Goal: Task Accomplishment & Management: Complete application form

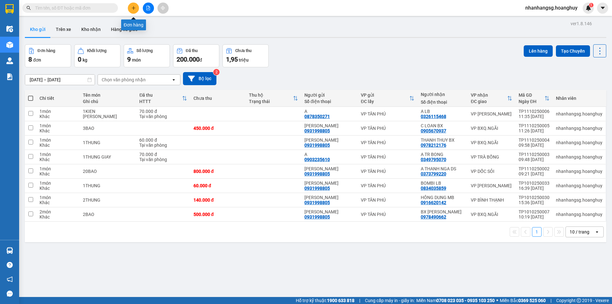
click at [134, 10] on icon "plus" at bounding box center [133, 8] width 4 height 4
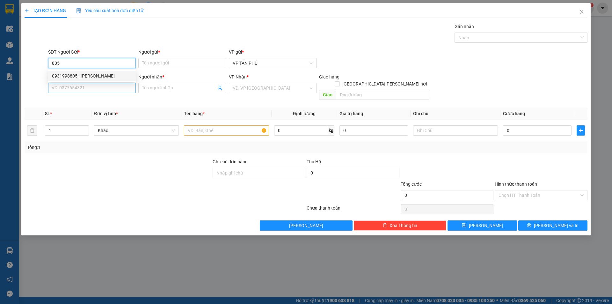
type input "805"
click at [91, 87] on input "SĐT Người Nhận *" at bounding box center [92, 88] width 88 height 10
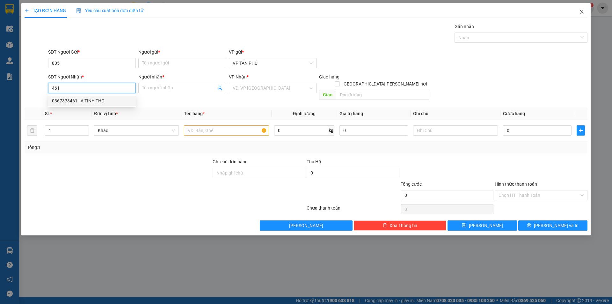
type input "461"
click at [581, 11] on icon "close" at bounding box center [581, 11] width 5 height 5
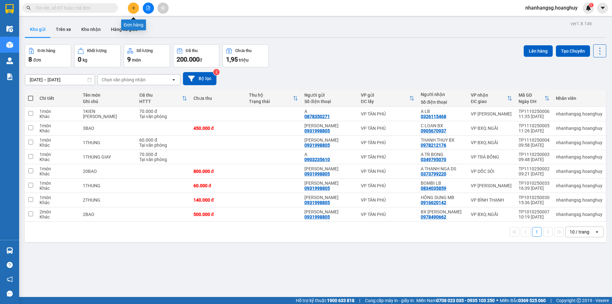
click at [135, 6] on icon "plus" at bounding box center [133, 8] width 4 height 4
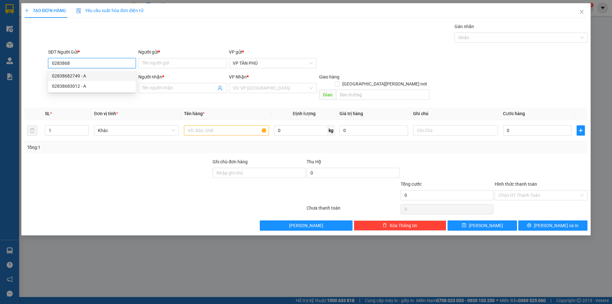
click at [85, 75] on div "02838682749 - A" at bounding box center [92, 75] width 80 height 7
type input "02838682749"
type input "A"
type input "0919313836"
type input "ĐUC PHO"
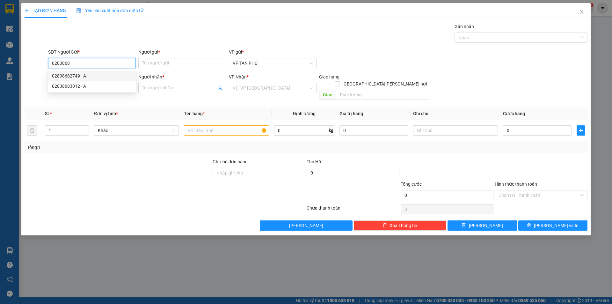
type input "DUC PHO"
click at [85, 75] on div "02838682749 - A" at bounding box center [92, 75] width 80 height 7
type input "02838682749"
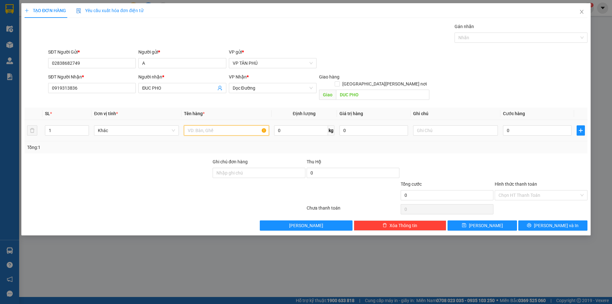
click at [206, 125] on input "text" at bounding box center [226, 130] width 85 height 10
type input "1THUNG THUOC"
click at [435, 125] on input "text" at bounding box center [455, 130] width 85 height 10
type input "TRI GIA 5TRIU"
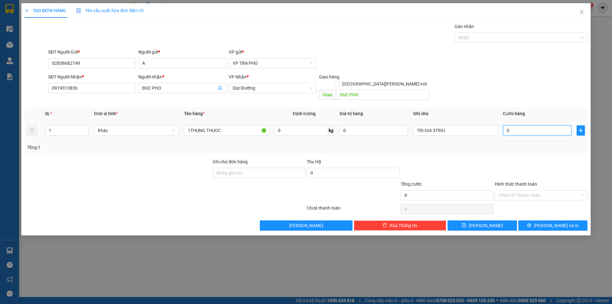
click at [528, 126] on input "0" at bounding box center [537, 130] width 68 height 10
type input "1"
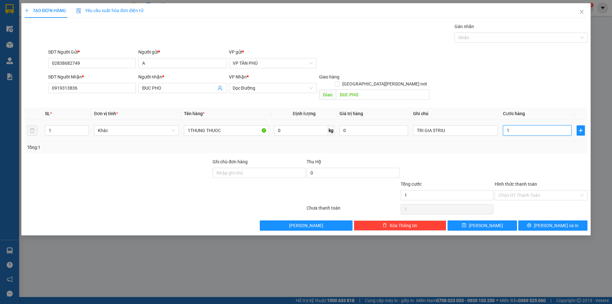
type input "12"
type input "120"
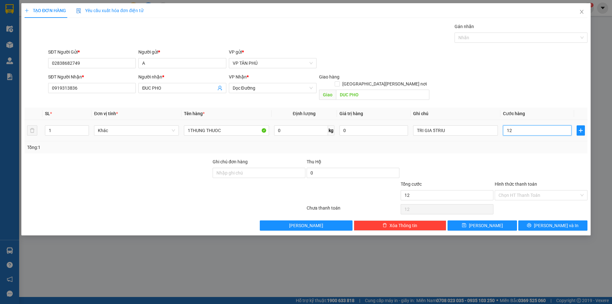
type input "120"
type input "120.000"
click at [539, 220] on button "[PERSON_NAME] và In" at bounding box center [552, 225] width 69 height 10
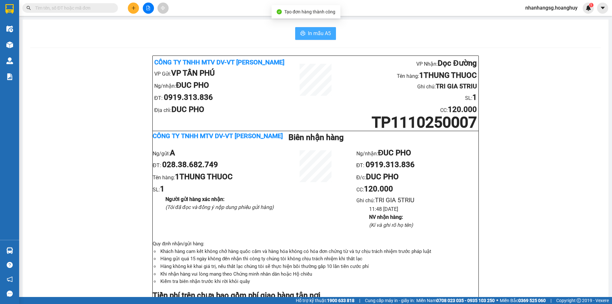
click at [319, 30] on span "In mẫu A5" at bounding box center [319, 33] width 23 height 8
click at [308, 28] on button "In mẫu A5" at bounding box center [315, 33] width 41 height 13
click at [376, 192] on b "120.000" at bounding box center [378, 188] width 29 height 9
click at [132, 9] on icon "plus" at bounding box center [133, 8] width 4 height 4
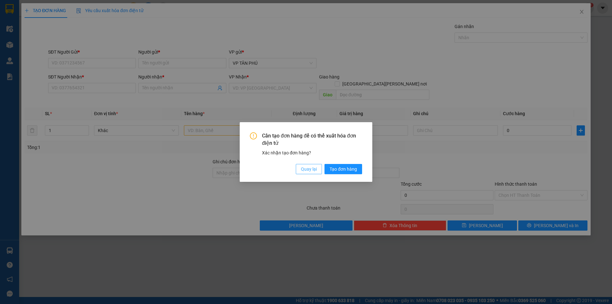
click at [307, 165] on span "Quay lại" at bounding box center [309, 168] width 16 height 7
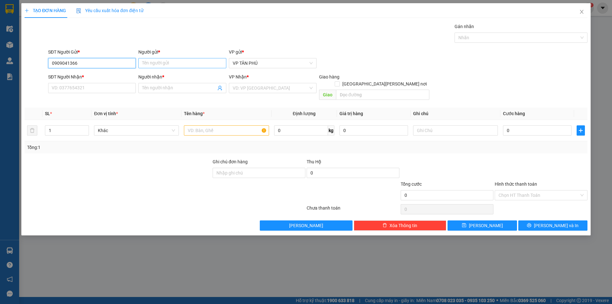
type input "0909041366"
click at [147, 63] on input "Người gửi *" at bounding box center [182, 63] width 88 height 10
type input "A"
click at [102, 83] on input "SĐT Người Nhận *" at bounding box center [92, 88] width 88 height 10
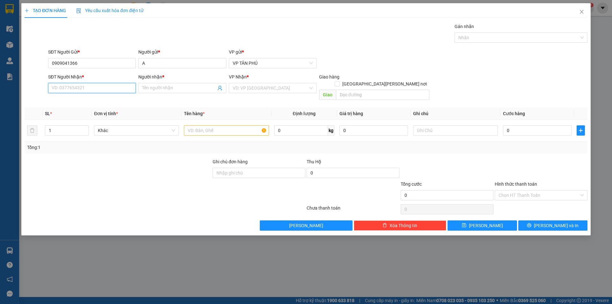
click at [102, 83] on input "SĐT Người Nhận *" at bounding box center [92, 88] width 88 height 10
click at [96, 98] on div "0914190879 - 44 [PERSON_NAME] [PERSON_NAME]" at bounding box center [104, 100] width 104 height 7
type input "0914190879"
type input "44 [PERSON_NAME] [PERSON_NAME]"
type input "0914190879"
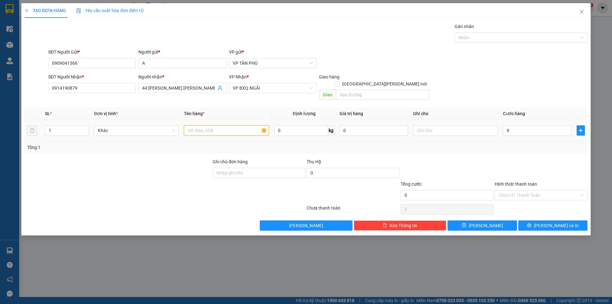
click at [231, 125] on input "text" at bounding box center [226, 130] width 85 height 10
type input "1BAO"
click at [514, 126] on input "0" at bounding box center [537, 130] width 68 height 10
type input "60"
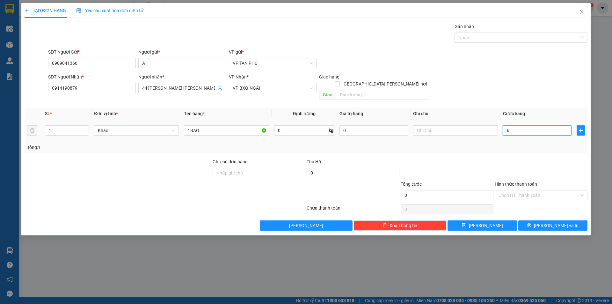
type input "60"
click at [531, 223] on span "printer" at bounding box center [529, 225] width 4 height 5
type input "60.000"
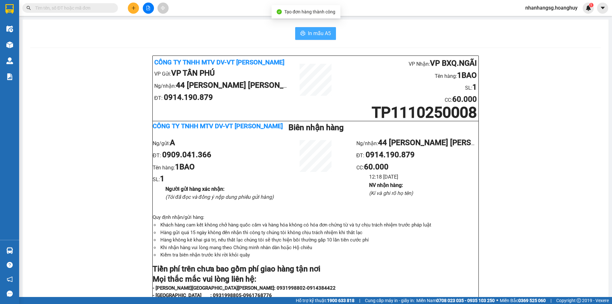
click at [309, 29] on button "In mẫu A5" at bounding box center [315, 33] width 41 height 13
click at [92, 8] on input "text" at bounding box center [72, 7] width 75 height 7
click at [146, 12] on button at bounding box center [148, 8] width 11 height 11
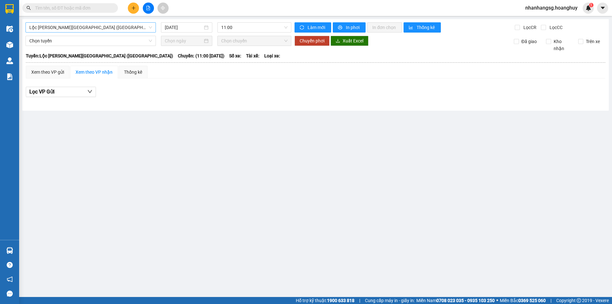
click at [100, 26] on span "Lộc [PERSON_NAME][GEOGRAPHIC_DATA] ([GEOGRAPHIC_DATA])" at bounding box center [90, 28] width 123 height 10
click at [88, 27] on span "Lộc [PERSON_NAME][GEOGRAPHIC_DATA] ([GEOGRAPHIC_DATA])" at bounding box center [90, 28] width 123 height 10
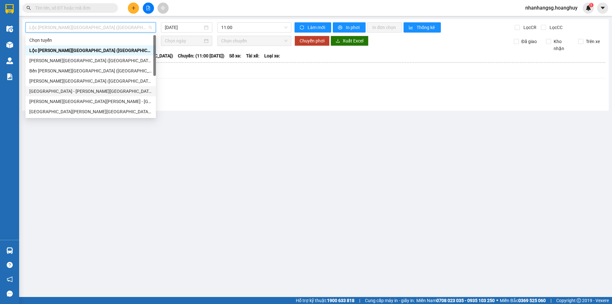
click at [68, 90] on div "[GEOGRAPHIC_DATA] - [PERSON_NAME][GEOGRAPHIC_DATA][PERSON_NAME] ([GEOGRAPHIC_DA…" at bounding box center [90, 91] width 123 height 7
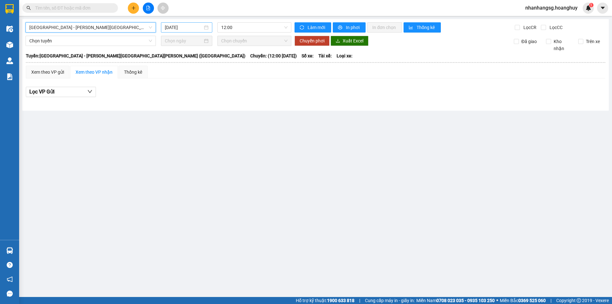
click at [173, 27] on input "[DATE]" at bounding box center [184, 27] width 38 height 7
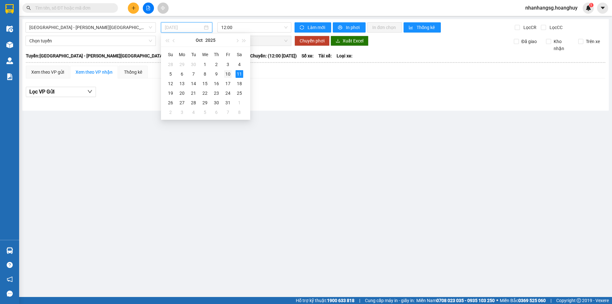
click at [226, 75] on div "10" at bounding box center [228, 74] width 8 height 8
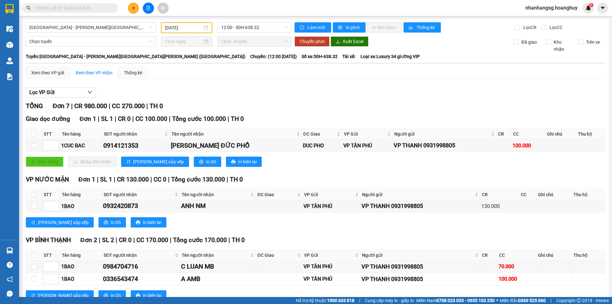
click at [182, 28] on input "[DATE]" at bounding box center [183, 27] width 37 height 7
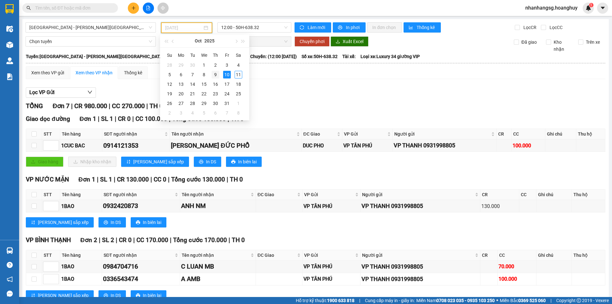
click at [217, 75] on div "9" at bounding box center [216, 75] width 8 height 8
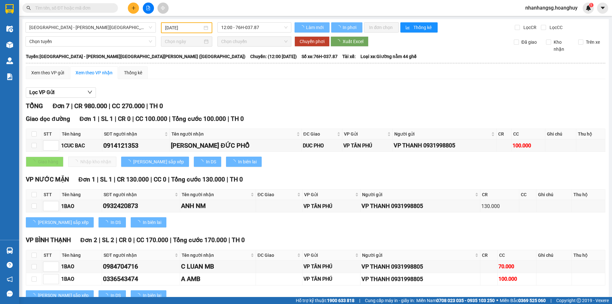
type input "[DATE]"
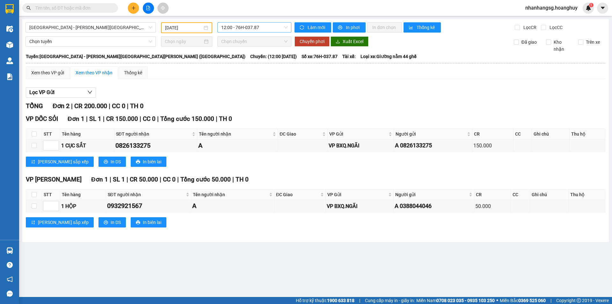
click at [235, 26] on span "12:00 - 76H-037.87" at bounding box center [254, 28] width 66 height 10
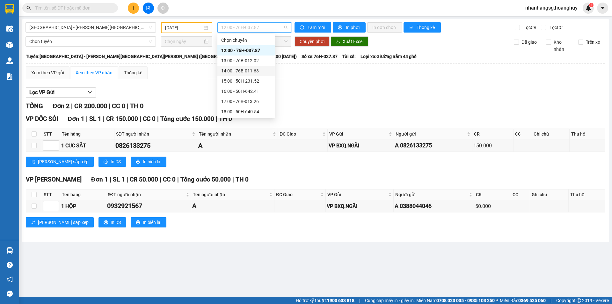
scroll to position [20, 0]
click at [252, 109] on div "20:00 - 51B-279.30" at bounding box center [246, 111] width 50 height 7
click at [252, 109] on main "[GEOGRAPHIC_DATA] - [PERSON_NAME][GEOGRAPHIC_DATA][PERSON_NAME] ([GEOGRAPHIC_DA…" at bounding box center [306, 148] width 612 height 297
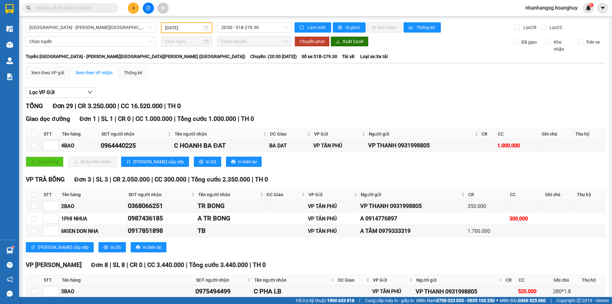
click at [132, 7] on icon "plus" at bounding box center [133, 8] width 4 height 4
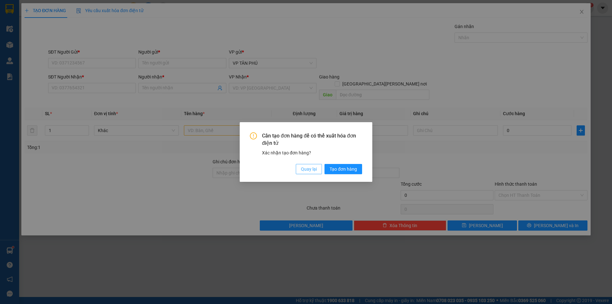
click at [310, 173] on button "Quay lại" at bounding box center [309, 169] width 26 height 10
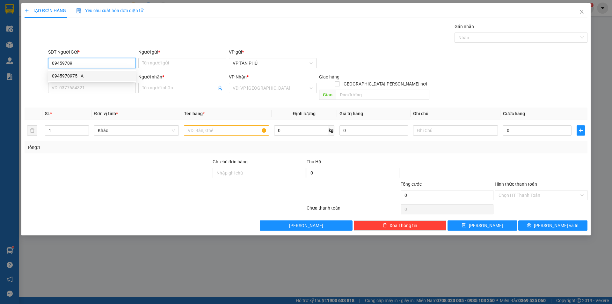
click at [91, 72] on div "0945970975 - A" at bounding box center [92, 76] width 88 height 10
type input "0945970975"
type input "A"
type input "0398130329"
type input "TR KY PHONG"
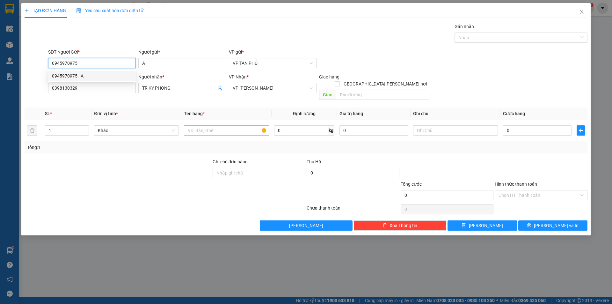
click at [91, 72] on div "0945970975 - A" at bounding box center [92, 76] width 88 height 10
type input "0945970975"
click at [97, 90] on input "0398130329" at bounding box center [92, 88] width 88 height 10
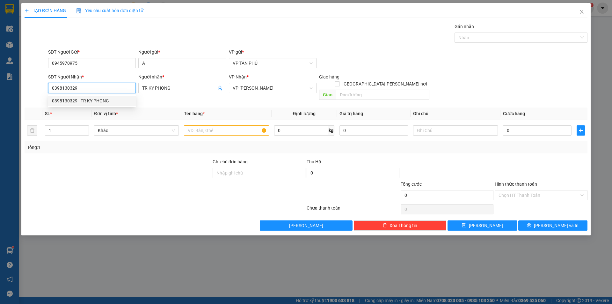
click at [97, 90] on input "0398130329" at bounding box center [92, 88] width 88 height 10
type input "0393335195"
click at [153, 87] on input "TR KY PHONG" at bounding box center [179, 87] width 74 height 7
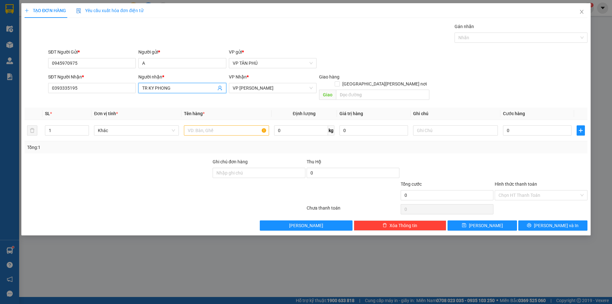
click at [153, 87] on input "TR KY PHONG" at bounding box center [179, 87] width 74 height 7
click at [154, 87] on input "TR KY PHONG" at bounding box center [179, 87] width 74 height 7
type input "A LB"
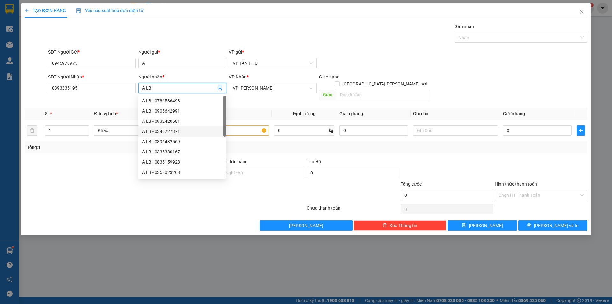
click at [220, 126] on div "A LB - 0346727371" at bounding box center [182, 131] width 88 height 10
type input "0346727371"
click at [220, 126] on div "A LB - 0346727371" at bounding box center [182, 131] width 88 height 10
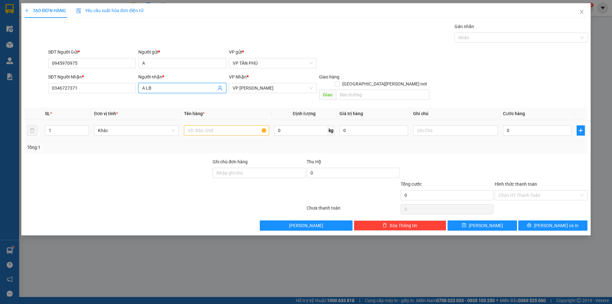
type input "A LB"
click at [241, 125] on input "text" at bounding box center [226, 130] width 85 height 10
type input "1XOP"
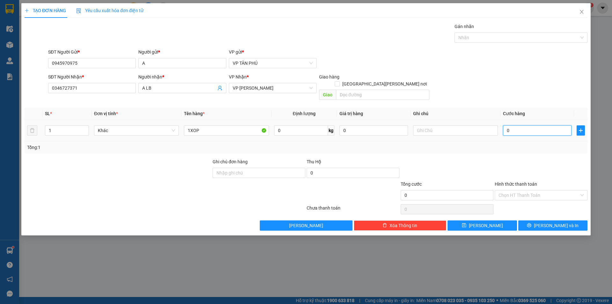
click at [515, 125] on input "0" at bounding box center [537, 130] width 68 height 10
type input "5"
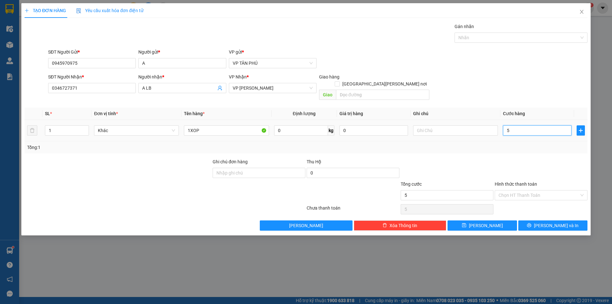
type input "50"
click at [517, 190] on input "Hình thức thanh toán" at bounding box center [538, 195] width 81 height 10
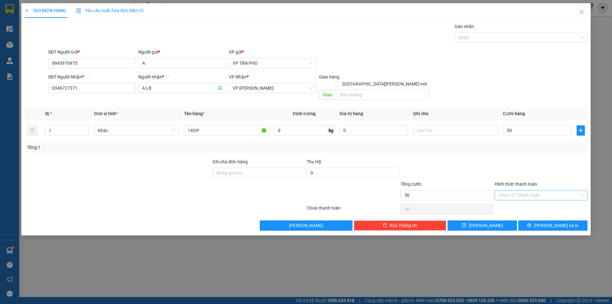
type input "50.000"
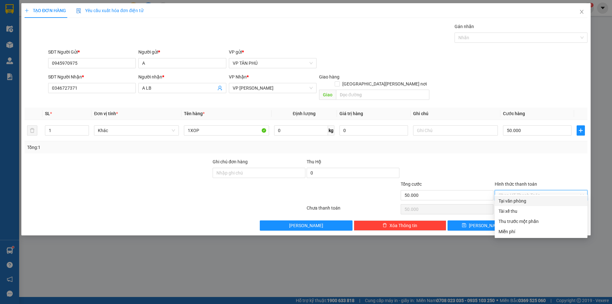
click at [517, 198] on div "Tại văn phòng" at bounding box center [540, 200] width 85 height 7
type input "0"
click at [517, 203] on div "Chọn HT Thanh Toán" at bounding box center [541, 209] width 94 height 13
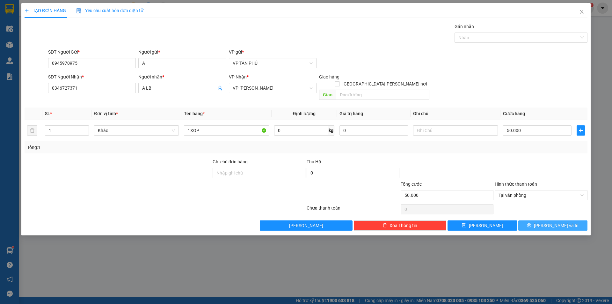
click at [522, 220] on button "[PERSON_NAME] và In" at bounding box center [552, 225] width 69 height 10
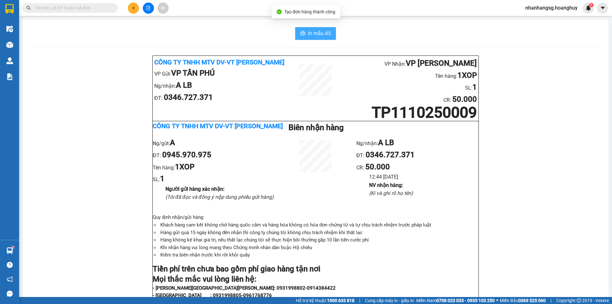
click at [315, 35] on span "In mẫu A5" at bounding box center [319, 33] width 23 height 8
click at [130, 8] on button at bounding box center [133, 8] width 11 height 11
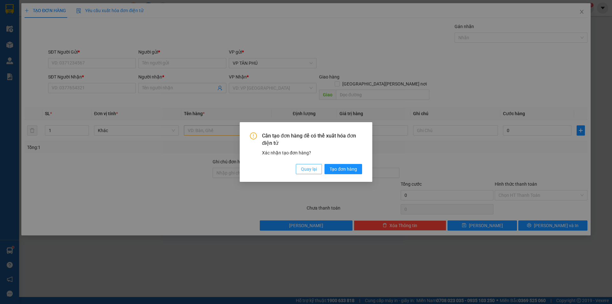
click at [308, 169] on span "Quay lại" at bounding box center [309, 168] width 16 height 7
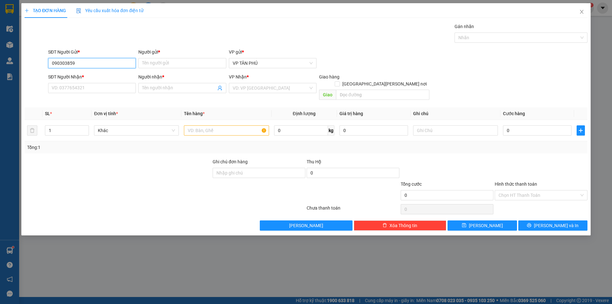
type input "0903038598"
click at [100, 74] on div "0903038598 - A" at bounding box center [92, 75] width 80 height 7
type input "A"
type input "0917220649"
type input "P TR Q TRONG [PERSON_NAME]"
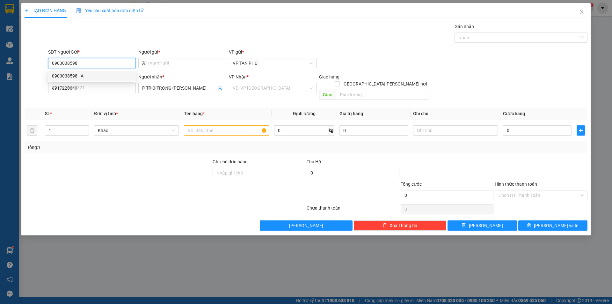
click at [100, 74] on div "0903038598 - A" at bounding box center [92, 75] width 80 height 7
type input "0903038598"
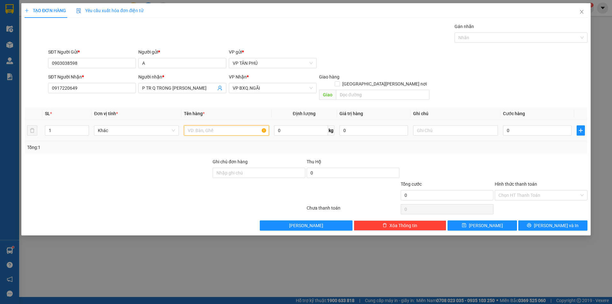
click at [230, 126] on input "text" at bounding box center [226, 130] width 85 height 10
type input "1CUC DEN"
click at [522, 125] on input "0" at bounding box center [537, 130] width 68 height 10
type input "6"
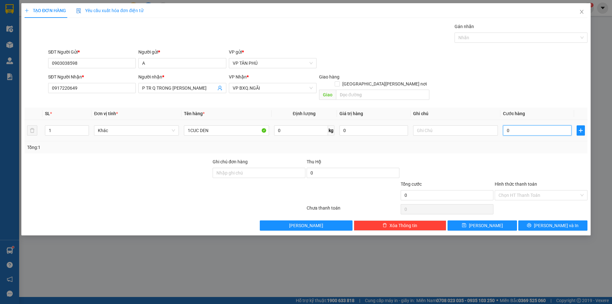
type input "6"
type input "60"
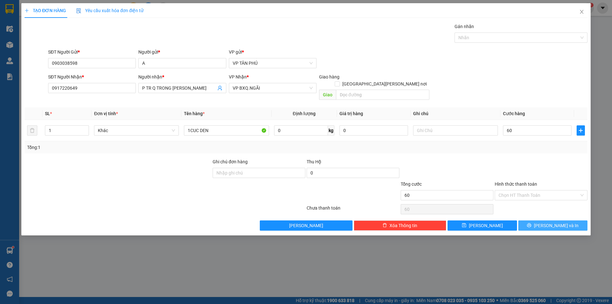
click at [540, 220] on button "[PERSON_NAME] và In" at bounding box center [552, 225] width 69 height 10
type input "60.000"
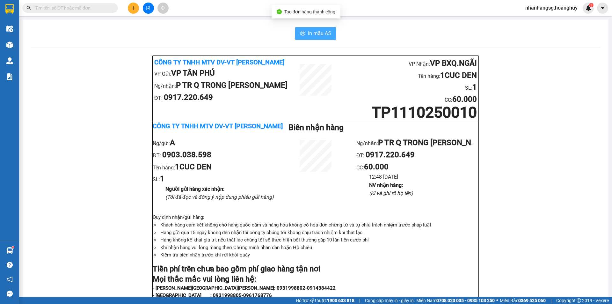
click at [314, 32] on span "In mẫu A5" at bounding box center [319, 33] width 23 height 8
click at [130, 8] on button at bounding box center [133, 8] width 11 height 11
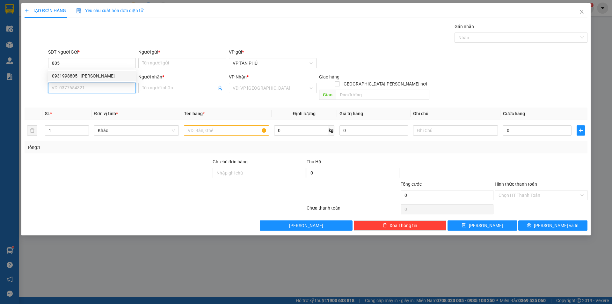
click at [103, 88] on input "SĐT Người Nhận *" at bounding box center [92, 88] width 88 height 10
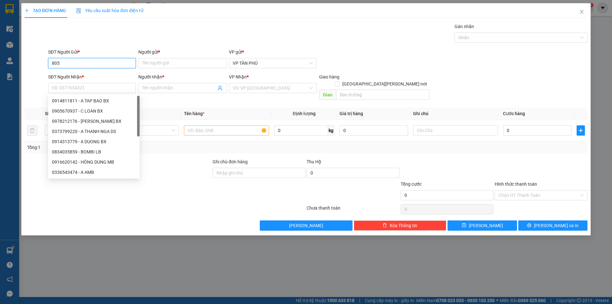
click at [93, 61] on input "805" at bounding box center [92, 63] width 88 height 10
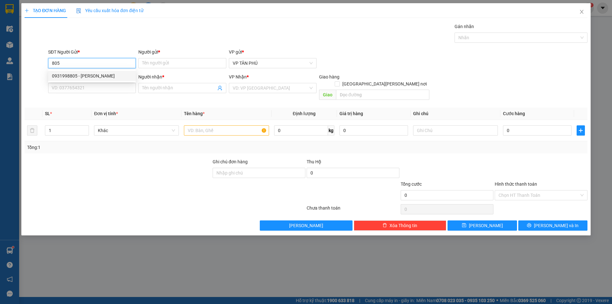
click at [90, 74] on div "0931998805 - [PERSON_NAME]" at bounding box center [92, 75] width 80 height 7
type input "0931998805"
type input "PV THANH"
type input "0905670937"
type input "C LOAN BX"
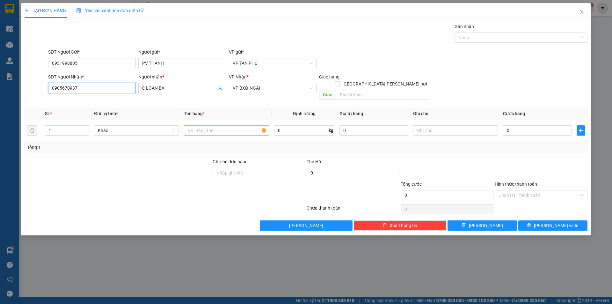
click at [94, 89] on input "0905670937" at bounding box center [92, 88] width 88 height 10
click at [100, 101] on div "0357988706 - A CHI BX" at bounding box center [92, 100] width 80 height 7
type input "0357988706"
type input "A CHI BX"
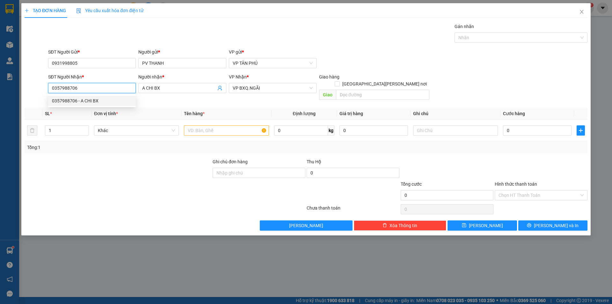
click at [100, 101] on div "0357988706 - A CHI BX" at bounding box center [92, 100] width 80 height 7
type input "0357988706"
click at [206, 126] on input "text" at bounding box center [226, 130] width 85 height 10
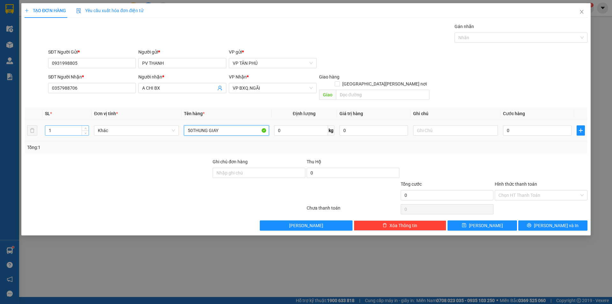
type input "50THUNG GIAY"
click at [64, 126] on input "1" at bounding box center [66, 131] width 43 height 10
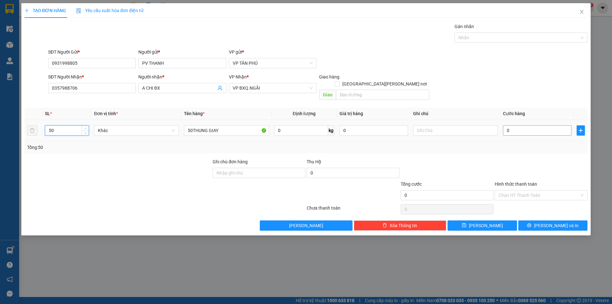
type input "50"
click at [520, 125] on input "0" at bounding box center [537, 130] width 68 height 10
type input "2"
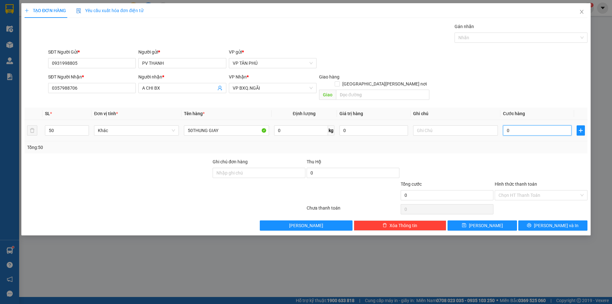
type input "2"
type input "25"
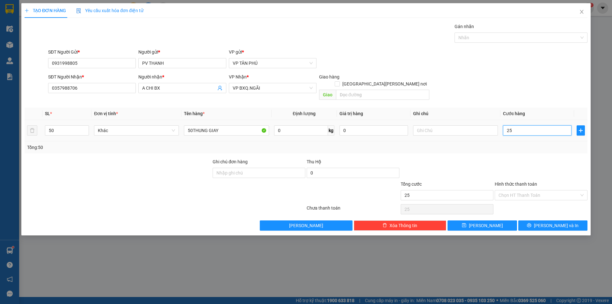
type input "250"
type input "2.500"
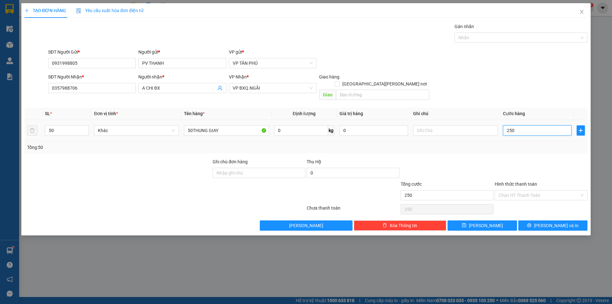
type input "2.500"
click at [503, 220] on button "[PERSON_NAME]" at bounding box center [481, 225] width 69 height 10
type input "2.500.000"
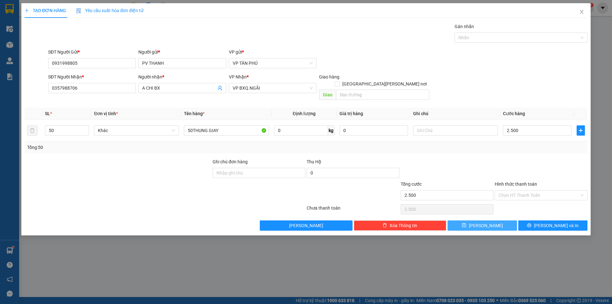
type input "2.500.000"
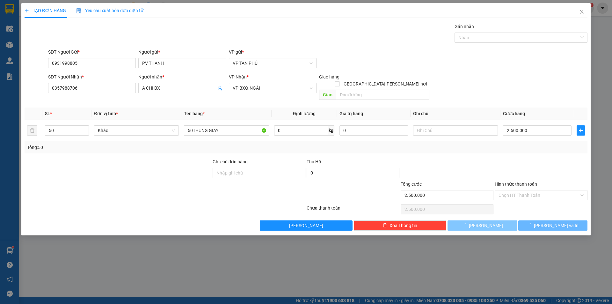
type input "1"
type input "0"
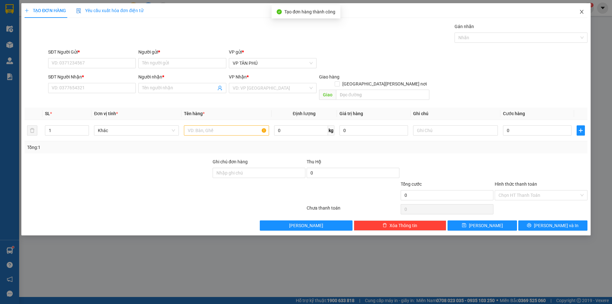
click at [581, 11] on icon "close" at bounding box center [581, 11] width 5 height 5
click at [581, 11] on span "nhanhangsg.hoanghuy" at bounding box center [551, 8] width 62 height 8
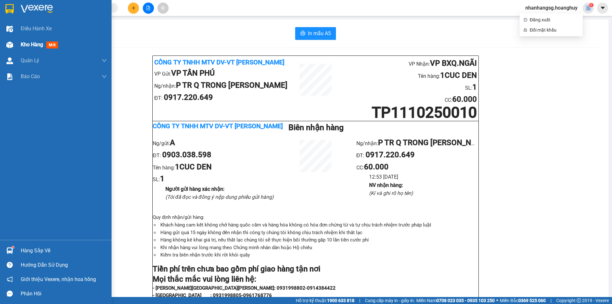
click at [24, 42] on span "Kho hàng" at bounding box center [32, 44] width 22 height 6
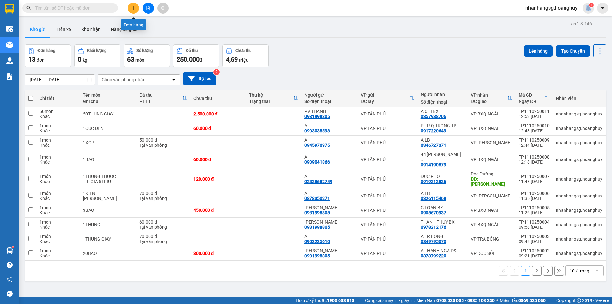
click at [135, 6] on icon "plus" at bounding box center [133, 8] width 4 height 4
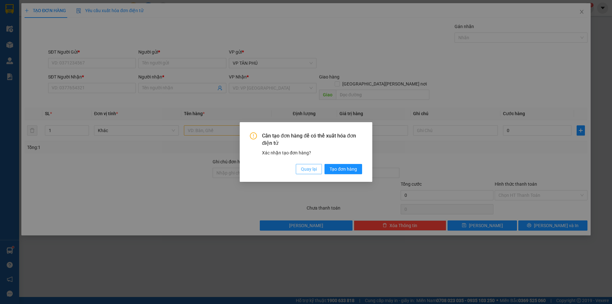
click at [306, 169] on span "Quay lại" at bounding box center [309, 168] width 16 height 7
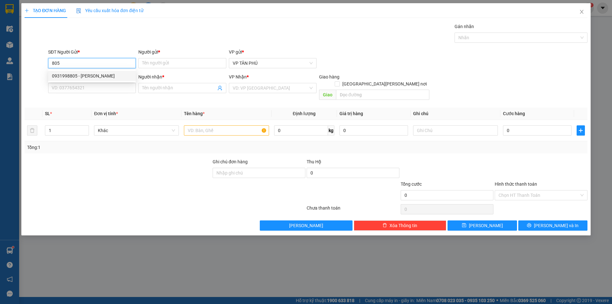
click at [94, 74] on div "0931998805 - [PERSON_NAME]" at bounding box center [92, 75] width 80 height 7
type input "0931998805"
type input "PV THANH"
type input "0357988706"
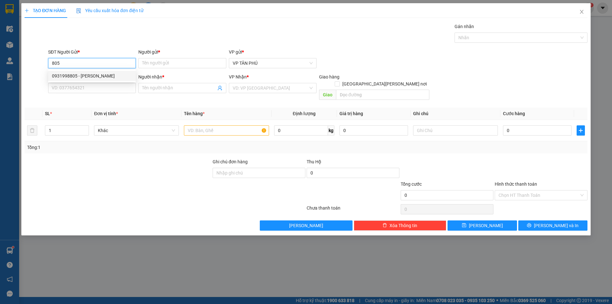
type input "A CHI BX"
type input "0931998805"
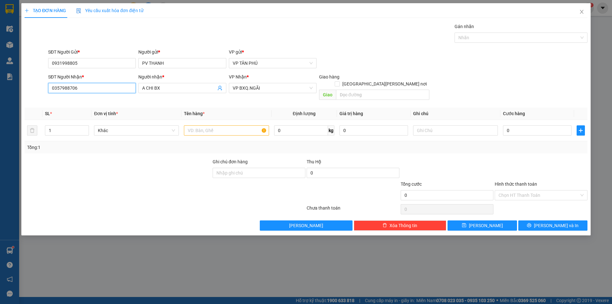
click at [97, 92] on input "0357988706" at bounding box center [92, 88] width 88 height 10
click at [91, 101] on div "0367373461 - A TINH THO" at bounding box center [92, 100] width 80 height 7
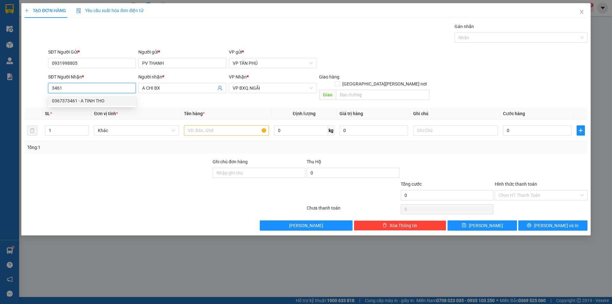
type input "0367373461"
type input "A TINH THO"
click at [91, 101] on div "0367373461 - A TINH THO" at bounding box center [92, 100] width 80 height 7
type input "0367373461"
click at [205, 125] on input "text" at bounding box center [226, 130] width 85 height 10
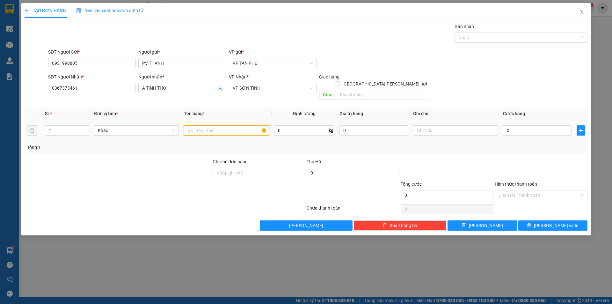
click at [205, 125] on input "text" at bounding box center [226, 130] width 85 height 10
type input "3BAO"
click at [522, 125] on input "0" at bounding box center [537, 130] width 68 height 10
type input "4"
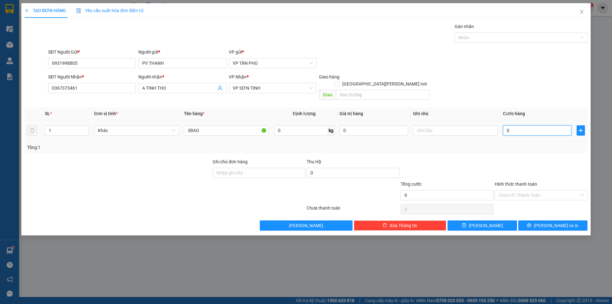
type input "4"
type input "45"
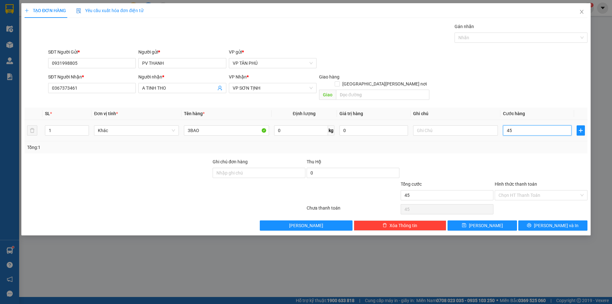
type input "450"
click at [474, 220] on button "[PERSON_NAME]" at bounding box center [481, 225] width 69 height 10
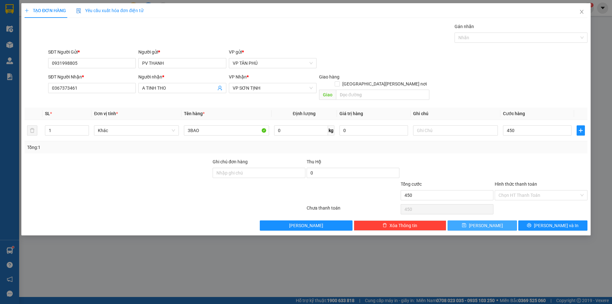
type input "450.000"
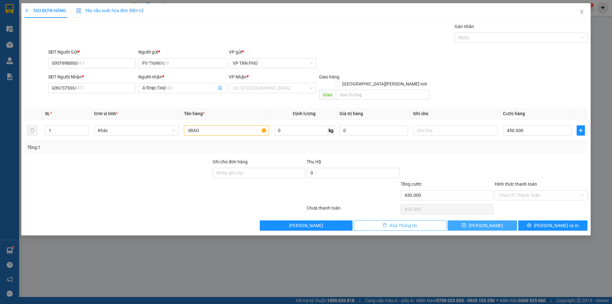
type input "0"
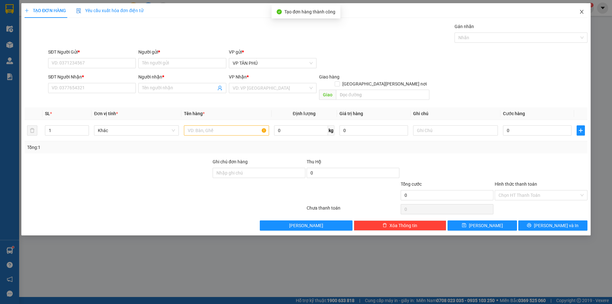
click at [586, 11] on span "Close" at bounding box center [581, 12] width 18 height 18
click at [586, 11] on div "1" at bounding box center [587, 8] width 11 height 11
click at [582, 11] on body "Kết quả [PERSON_NAME] ( 0 ) Bộ lọc No Data nhanhangsg.hoanghuy 1 Điều [PERSON_N…" at bounding box center [306, 152] width 612 height 304
click at [611, 0] on div at bounding box center [612, 0] width 0 height 0
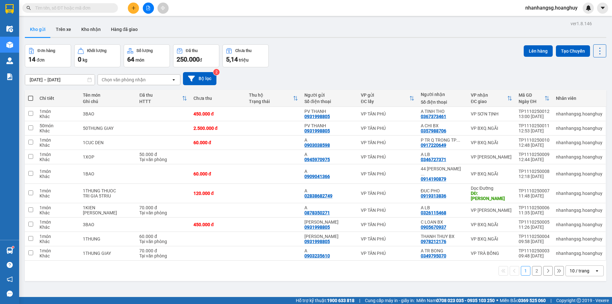
click at [328, 75] on div "[DATE] – [DATE] Press the down arrow key to interact with the calendar and sele…" at bounding box center [315, 78] width 581 height 13
